Goal: Transaction & Acquisition: Purchase product/service

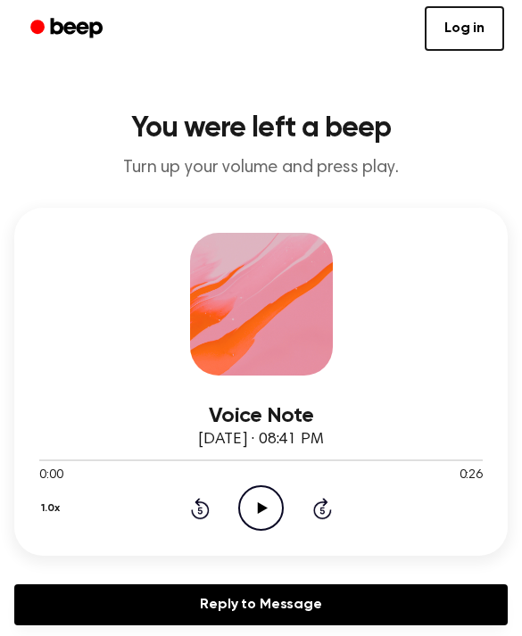
click at [265, 506] on icon "Play Audio" at bounding box center [260, 507] width 45 height 45
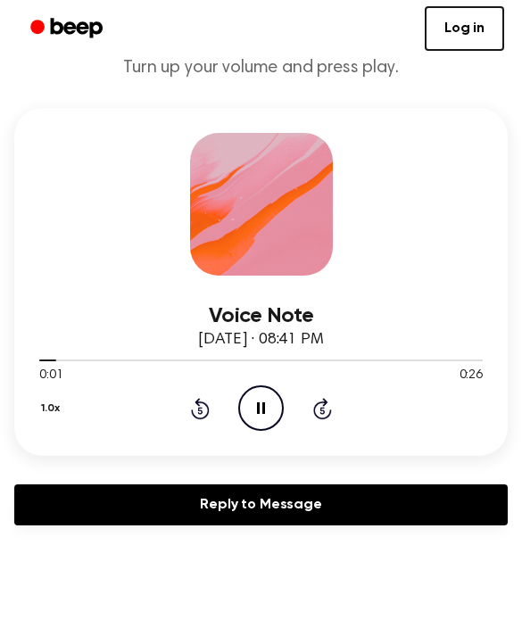
scroll to position [103, 0]
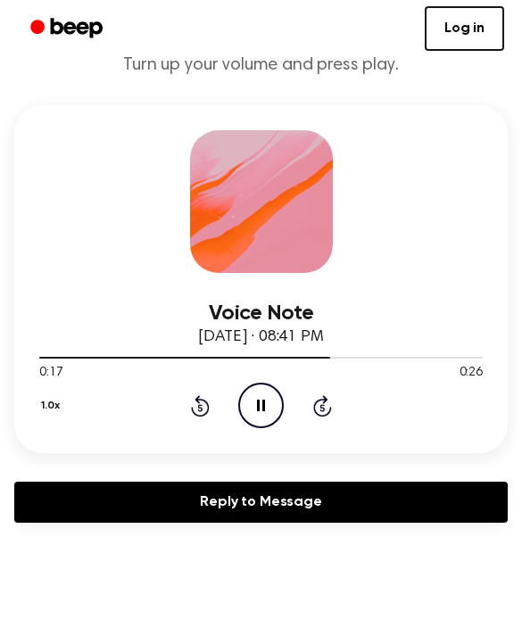
click at [260, 410] on icon "Pause Audio" at bounding box center [260, 405] width 45 height 45
click at [265, 390] on icon "Play Audio" at bounding box center [260, 405] width 45 height 45
click at [268, 418] on icon "Play Audio" at bounding box center [260, 405] width 45 height 45
click at [270, 413] on icon "Pause Audio" at bounding box center [260, 405] width 45 height 45
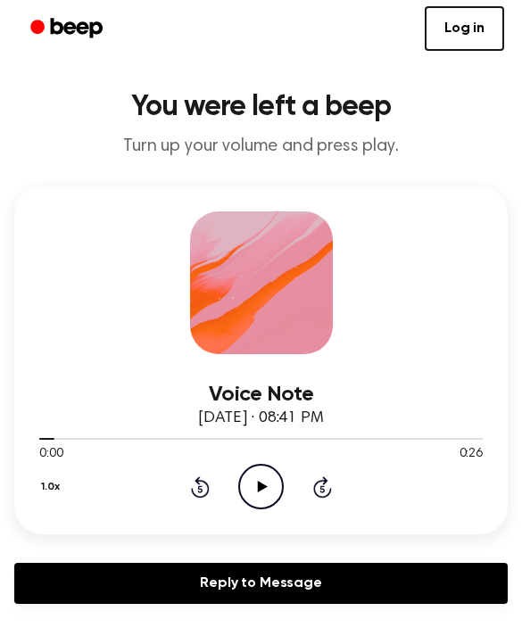
scroll to position [0, 0]
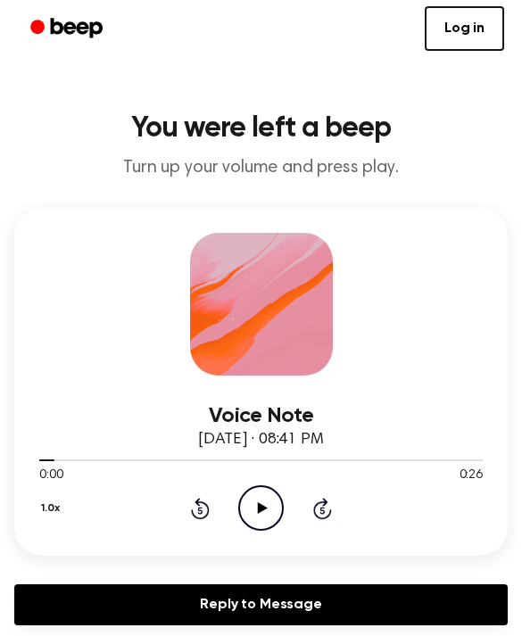
click at [438, 17] on link "Log in" at bounding box center [464, 28] width 79 height 45
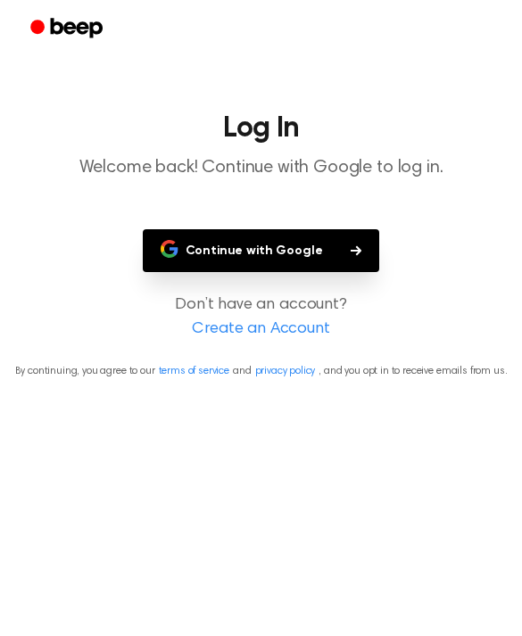
click at [178, 243] on icon "button" at bounding box center [170, 249] width 18 height 18
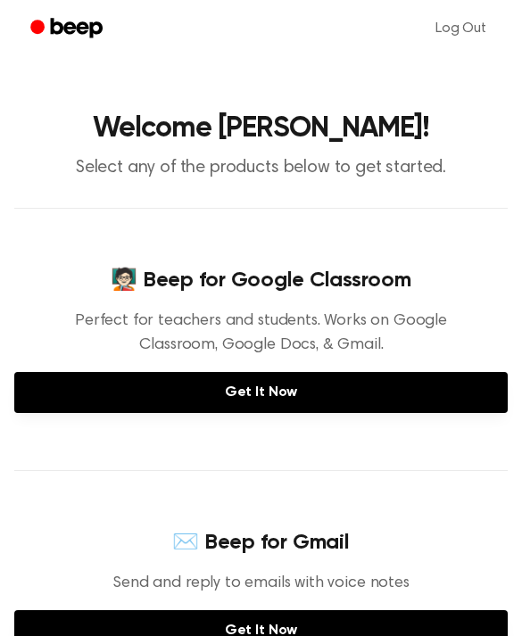
click at [114, 392] on link "Get It Now" at bounding box center [260, 392] width 493 height 41
click at [463, 8] on link "Log Out" at bounding box center [460, 28] width 87 height 43
